Goal: Task Accomplishment & Management: Complete application form

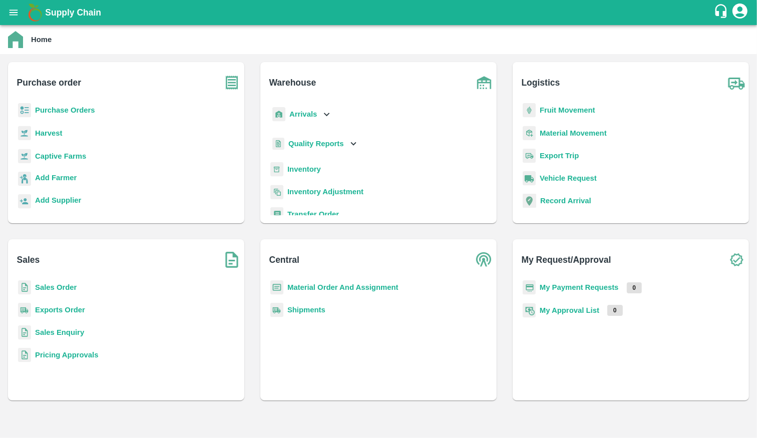
click at [312, 166] on b "Inventory" at bounding box center [304, 169] width 34 height 8
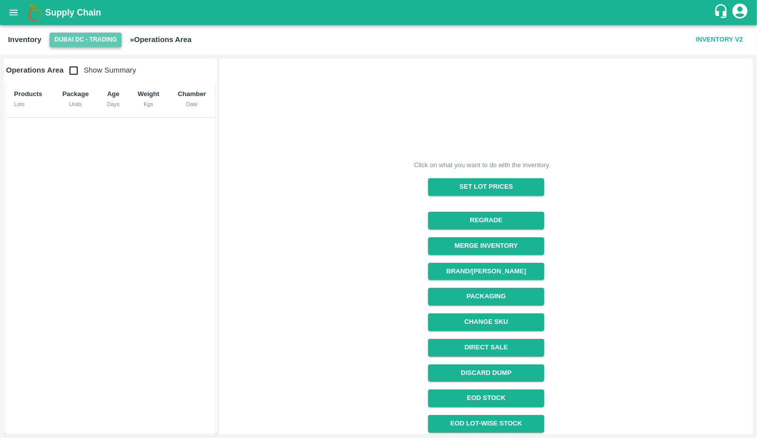
click at [82, 38] on button "Dubai DC - Trading" at bounding box center [86, 40] width 73 height 15
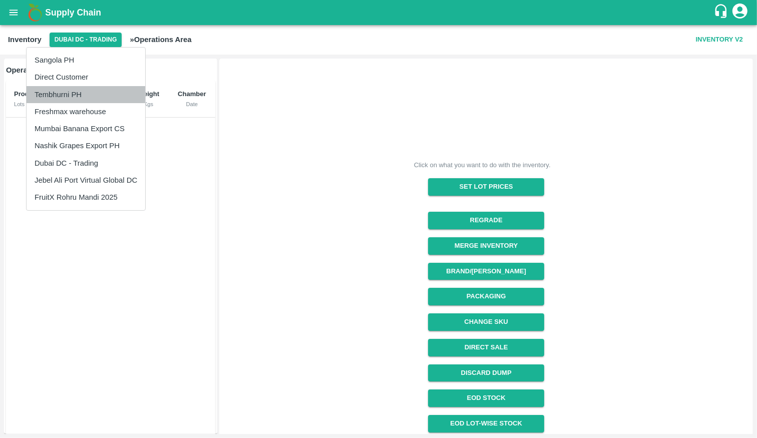
click at [78, 97] on li "Tembhurni PH" at bounding box center [86, 94] width 119 height 17
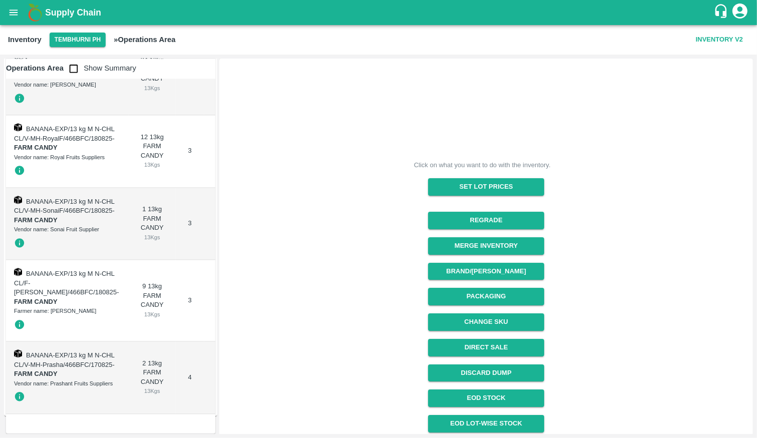
scroll to position [10272, 0]
click at [75, 68] on input "checkbox" at bounding box center [74, 69] width 20 height 20
checkbox input "true"
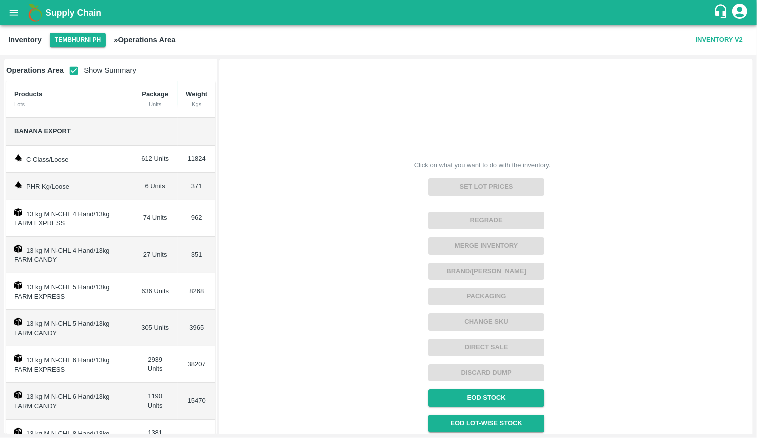
scroll to position [147, 0]
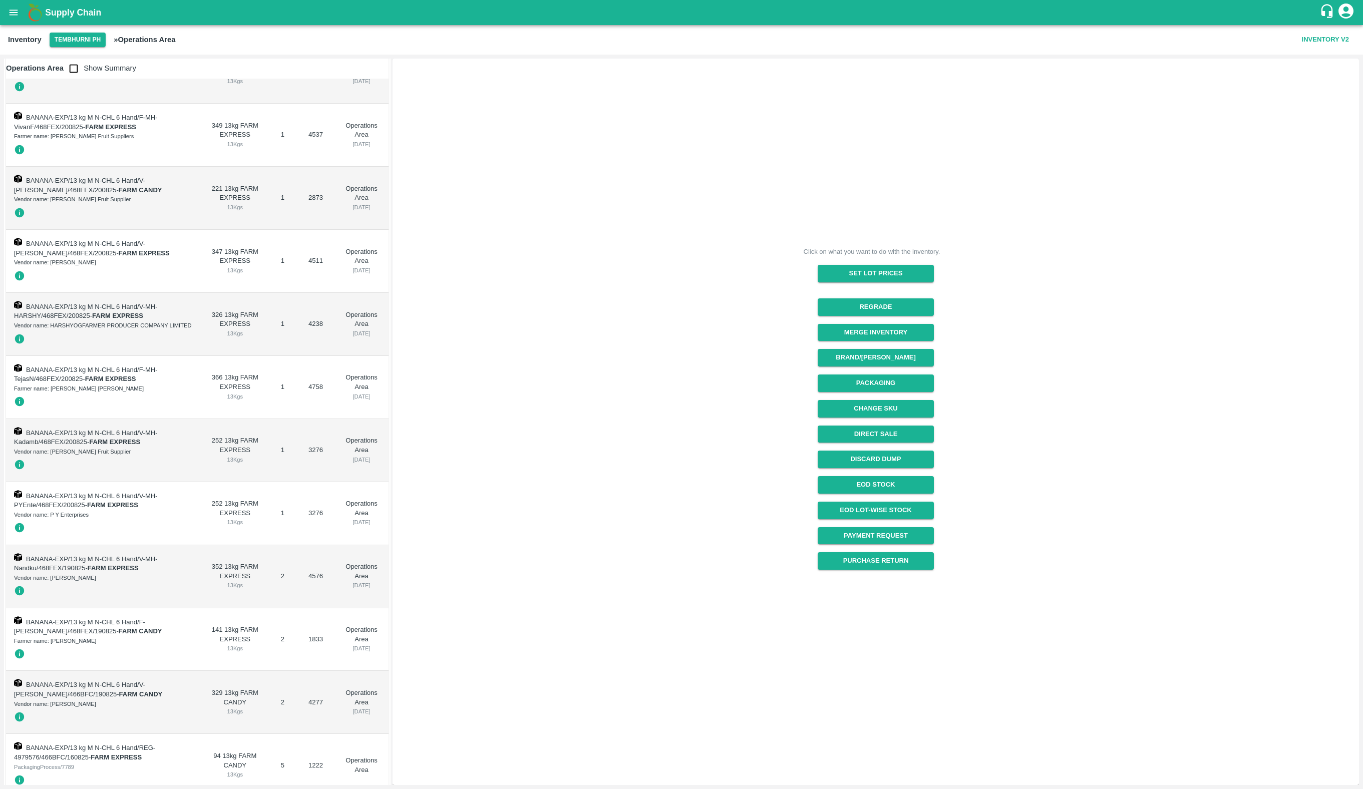
scroll to position [3958, 0]
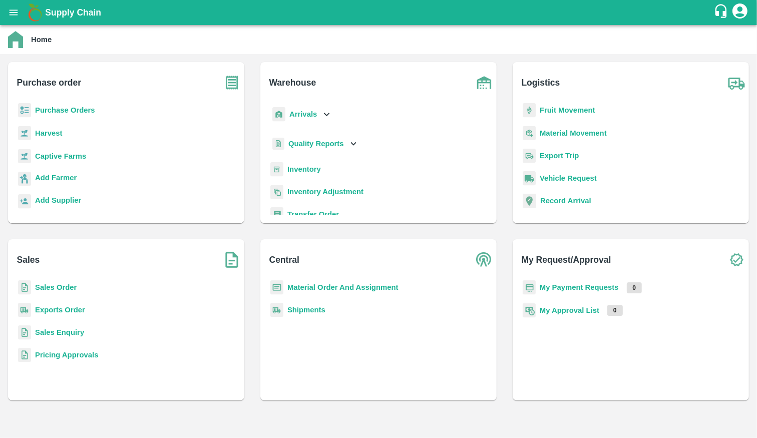
click at [48, 112] on b "Purchase Orders" at bounding box center [65, 110] width 60 height 8
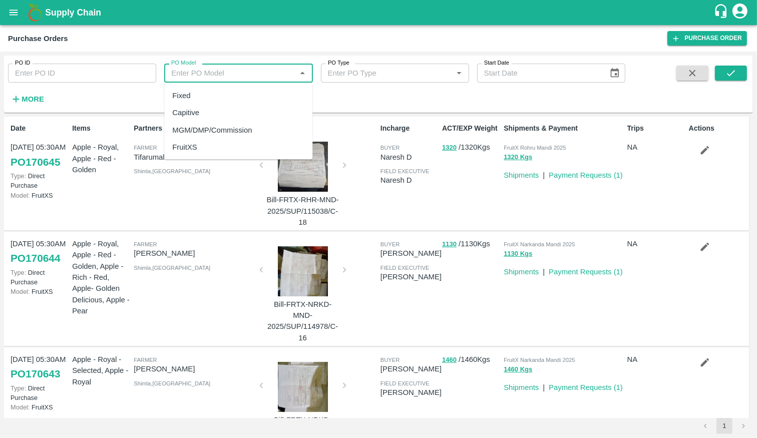
click at [259, 77] on input "PO Model" at bounding box center [230, 73] width 126 height 13
click at [245, 132] on div "MGM/DMP/Commission" at bounding box center [212, 129] width 80 height 11
type input "MGM/DMP/Commission"
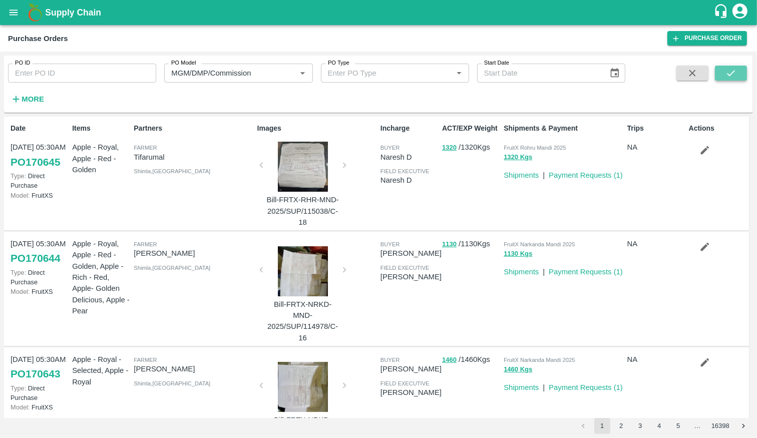
click at [733, 71] on icon "submit" at bounding box center [731, 73] width 8 height 6
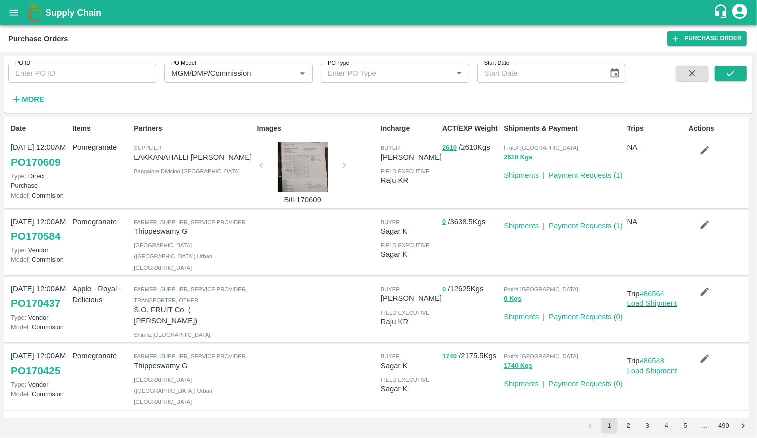
scroll to position [400, 0]
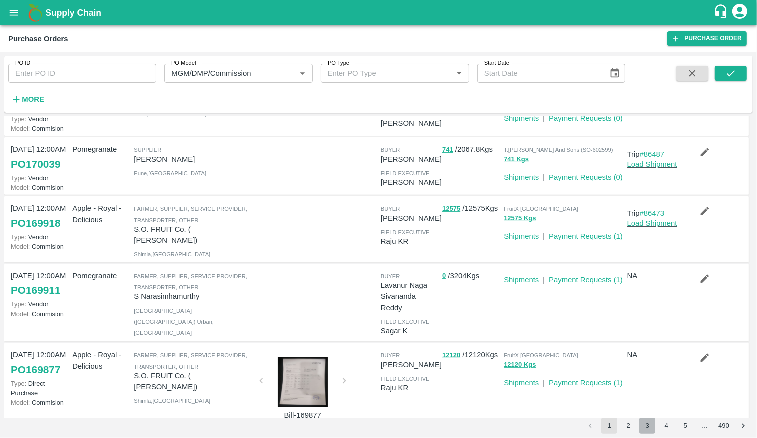
click at [642, 425] on button "3" at bounding box center [647, 426] width 16 height 16
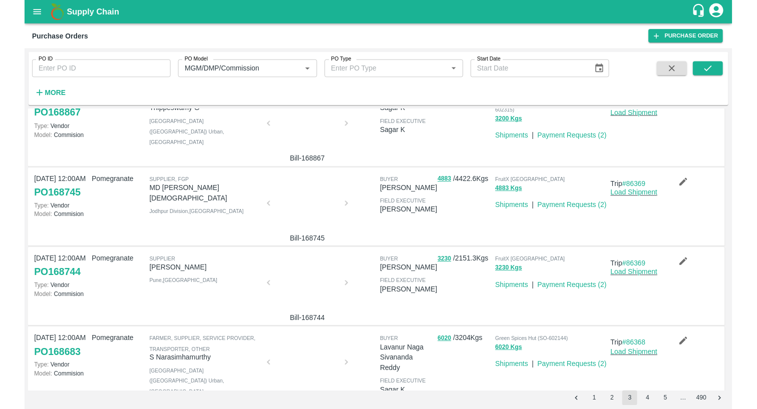
scroll to position [209, 0]
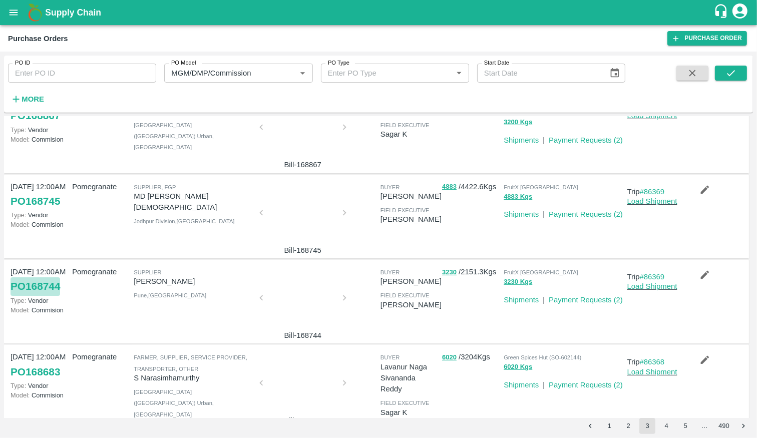
click at [39, 290] on link "PO 168744" at bounding box center [36, 286] width 50 height 18
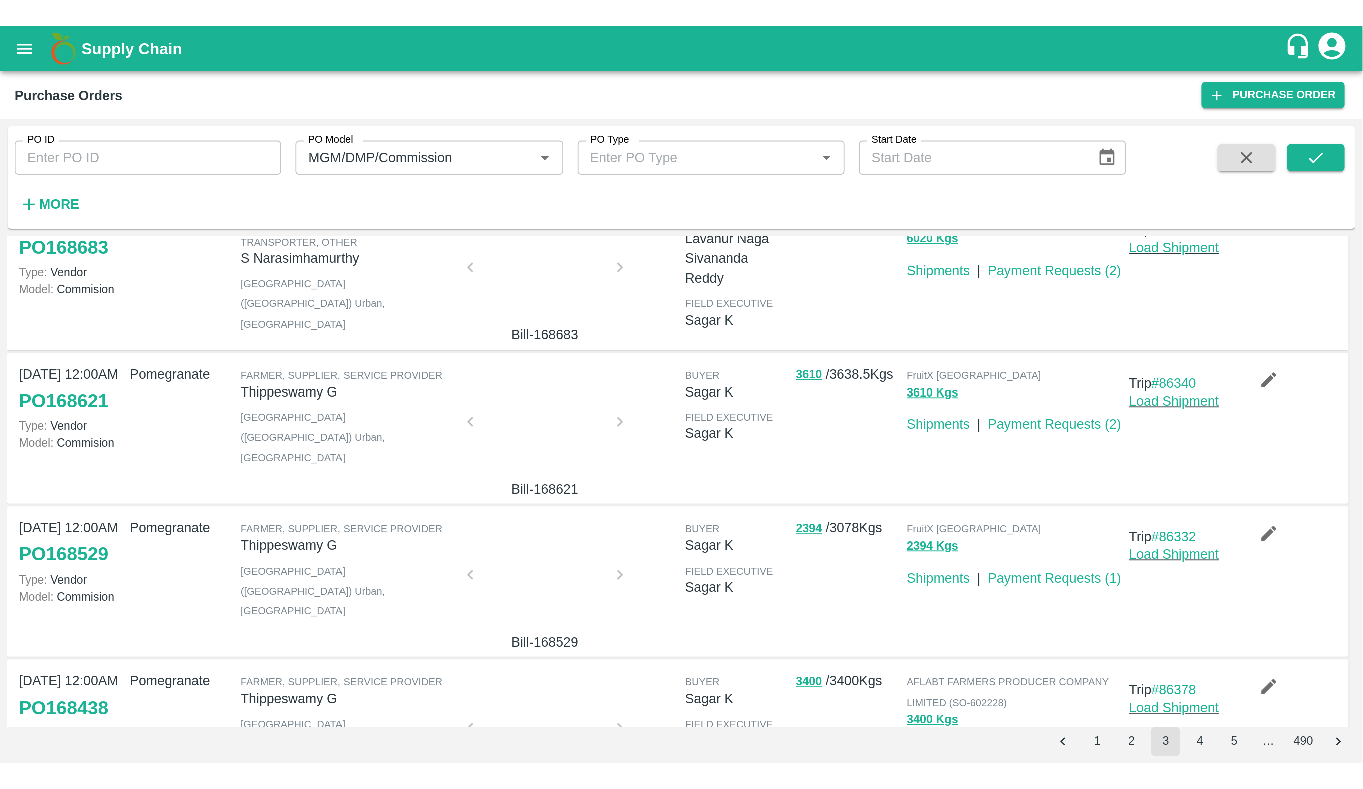
scroll to position [596, 0]
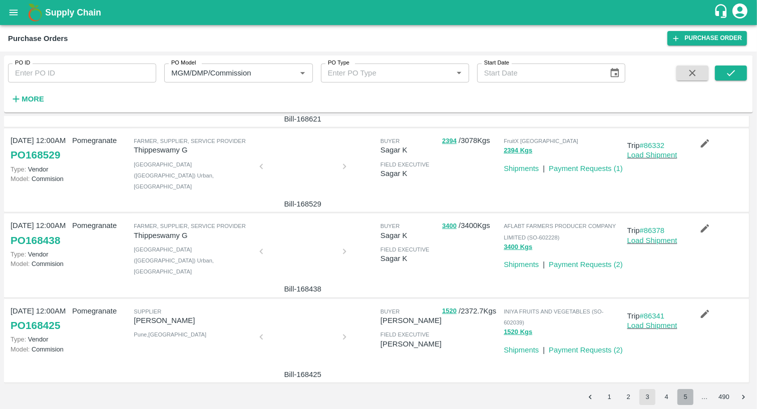
click at [684, 398] on button "5" at bounding box center [685, 397] width 16 height 16
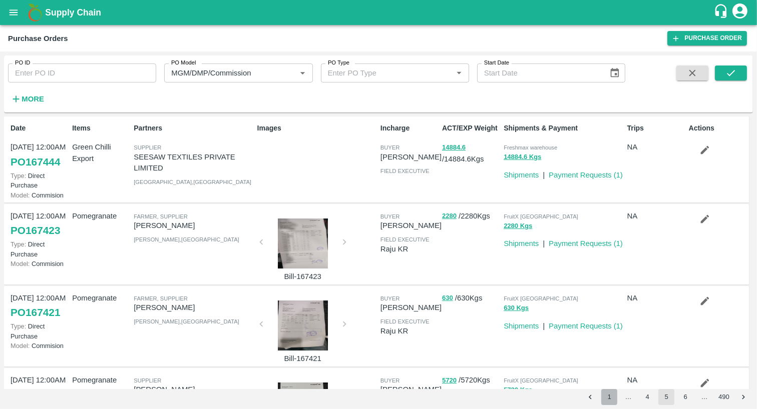
click at [611, 400] on button "1" at bounding box center [609, 397] width 16 height 16
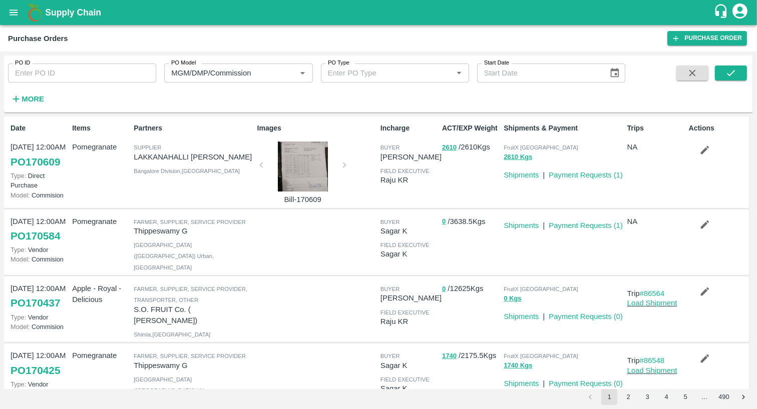
click at [35, 245] on link "PO 170584" at bounding box center [36, 236] width 50 height 18
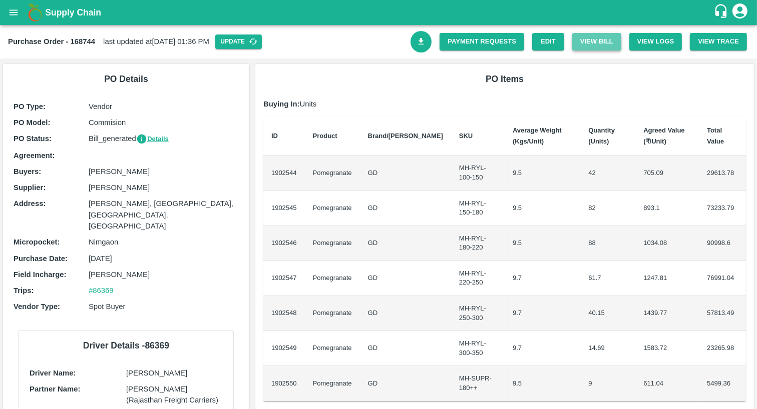
click at [597, 41] on button "View Bill" at bounding box center [596, 42] width 49 height 18
drag, startPoint x: 86, startPoint y: 172, endPoint x: 156, endPoint y: 172, distance: 70.6
click at [156, 172] on div "Buyers : [PERSON_NAME]" at bounding box center [126, 171] width 225 height 11
click at [589, 44] on button "View Bill" at bounding box center [596, 42] width 49 height 18
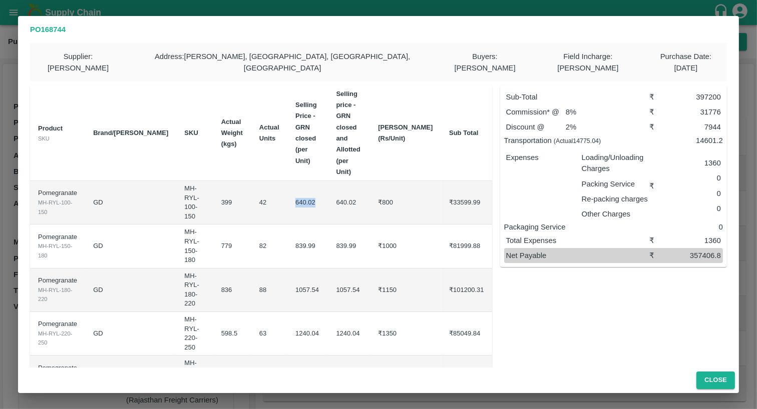
drag, startPoint x: 269, startPoint y: 143, endPoint x: 294, endPoint y: 147, distance: 24.9
click at [296, 181] on td "640.02" at bounding box center [307, 203] width 41 height 44
drag, startPoint x: 273, startPoint y: 179, endPoint x: 300, endPoint y: 177, distance: 27.1
click at [300, 225] on td "839.99" at bounding box center [307, 247] width 41 height 44
drag, startPoint x: 331, startPoint y: 176, endPoint x: 363, endPoint y: 179, distance: 32.1
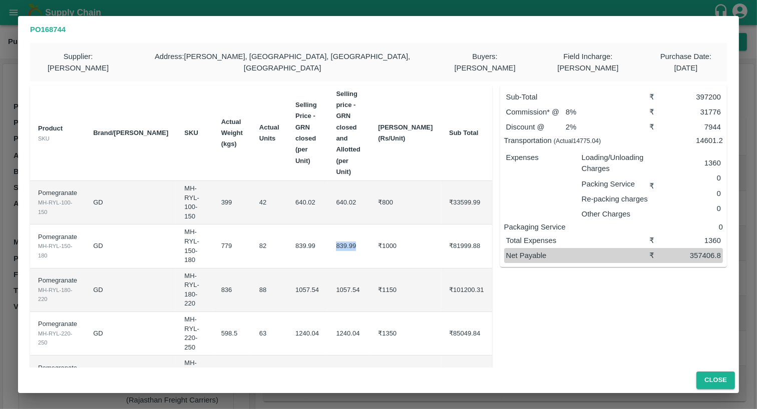
click at [363, 225] on td "839.99" at bounding box center [349, 247] width 42 height 44
drag, startPoint x: 322, startPoint y: 208, endPoint x: 365, endPoint y: 217, distance: 43.6
click at [365, 269] on tr "Pomegranate MH-RYL-180-220 GD MH-RYL-180-220 836 88 1057.54 1057.54 ₹1150 ₹1012…" at bounding box center [261, 291] width 462 height 44
drag, startPoint x: 331, startPoint y: 245, endPoint x: 357, endPoint y: 245, distance: 25.5
click at [357, 312] on td "1240.04" at bounding box center [349, 334] width 42 height 44
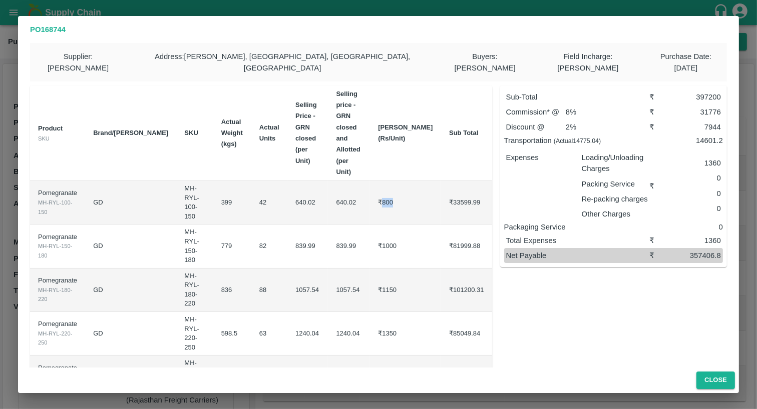
drag, startPoint x: 401, startPoint y: 143, endPoint x: 412, endPoint y: 143, distance: 11.5
click at [412, 181] on td "₹800" at bounding box center [405, 203] width 71 height 44
click at [336, 181] on td "640.02" at bounding box center [349, 203] width 42 height 44
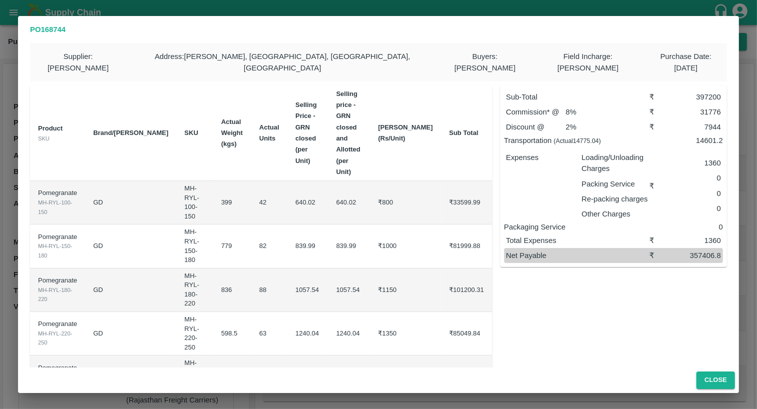
drag, startPoint x: 683, startPoint y: 98, endPoint x: 725, endPoint y: 99, distance: 41.6
click at [725, 99] on div "Supplier : Ganesh [PERSON_NAME] Address : [GEOGRAPHIC_DATA][PERSON_NAME], [GEOG…" at bounding box center [378, 205] width 721 height 325
drag, startPoint x: 693, startPoint y: 113, endPoint x: 730, endPoint y: 115, distance: 37.6
click at [730, 115] on div "Supplier : Ganesh [PERSON_NAME] Address : [GEOGRAPHIC_DATA][PERSON_NAME], [GEOG…" at bounding box center [378, 205] width 721 height 325
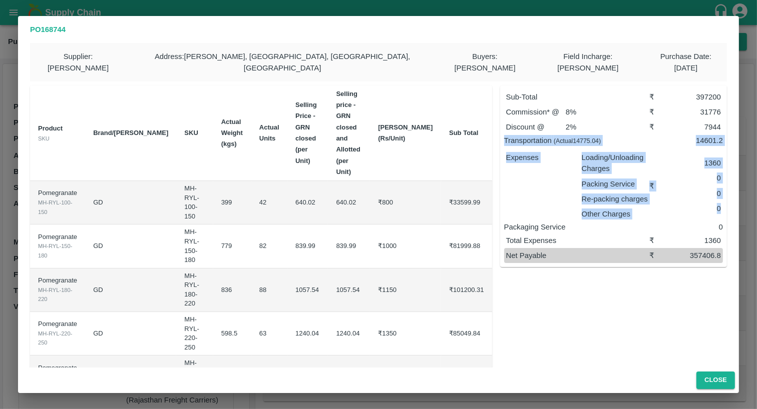
drag, startPoint x: 499, startPoint y: 128, endPoint x: 688, endPoint y: 208, distance: 205.0
click at [689, 209] on div "Sub-Total ₹ 397200 Commission* @ 8 % ₹ 31776 Discount @ 2 % ₹ 7944 Transportati…" at bounding box center [613, 177] width 227 height 182
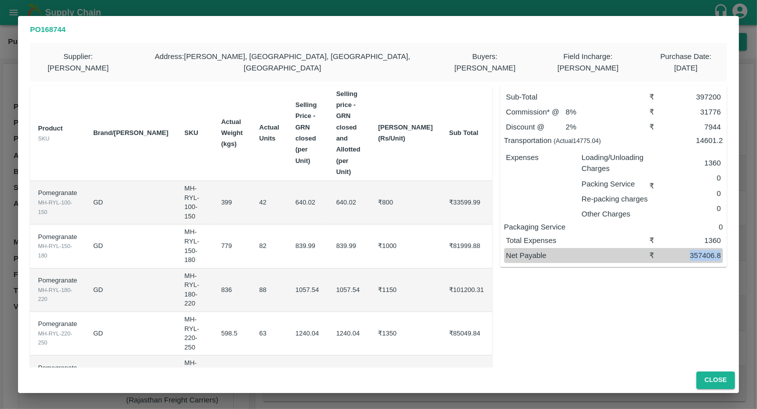
drag, startPoint x: 674, startPoint y: 240, endPoint x: 732, endPoint y: 240, distance: 58.1
click at [732, 240] on div "Supplier : Ganesh [PERSON_NAME] Address : [GEOGRAPHIC_DATA][PERSON_NAME], [GEOG…" at bounding box center [378, 205] width 721 height 325
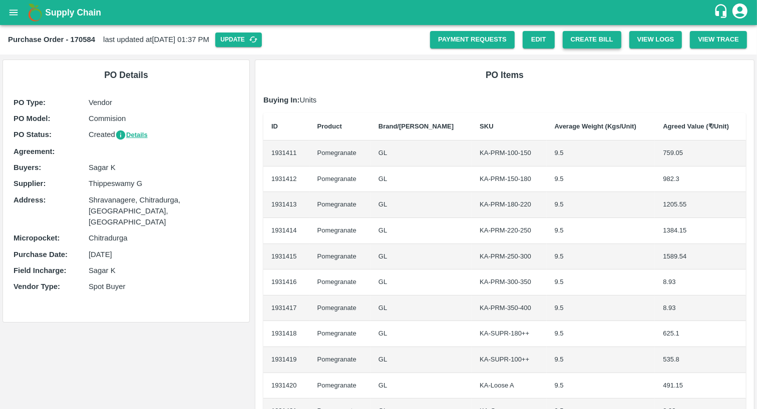
click at [587, 39] on button "Create Bill" at bounding box center [592, 40] width 59 height 18
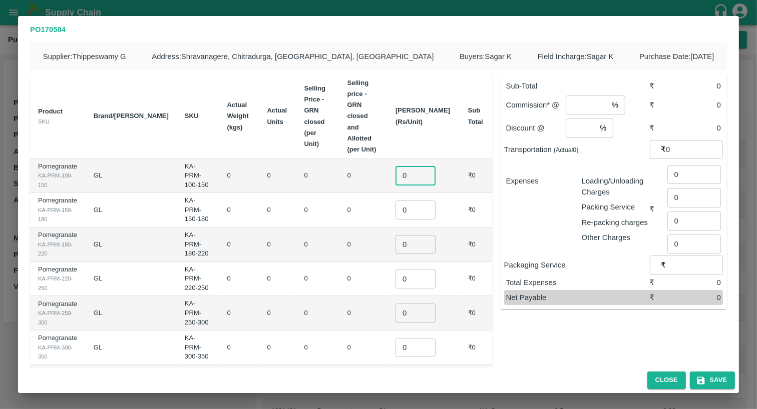
drag, startPoint x: 417, startPoint y: 137, endPoint x: 423, endPoint y: 142, distance: 7.9
click at [423, 166] on input "0" at bounding box center [415, 175] width 40 height 19
type input "800"
click at [585, 109] on input "number" at bounding box center [587, 105] width 42 height 19
type input "5"
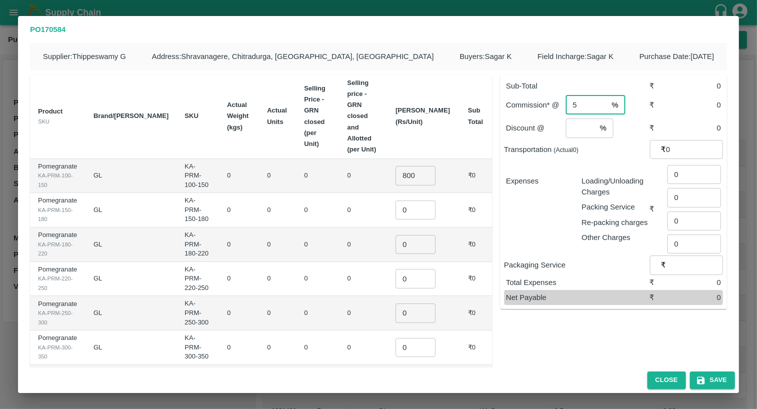
click at [563, 128] on p "Discount @" at bounding box center [536, 128] width 60 height 11
click at [582, 129] on input "number" at bounding box center [581, 128] width 30 height 19
type input "2"
click at [692, 145] on input "0" at bounding box center [694, 149] width 57 height 19
